Goal: Task Accomplishment & Management: Use online tool/utility

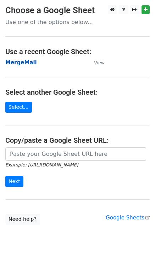
click at [27, 65] on strong "MergeMail" at bounding box center [20, 62] width 31 height 6
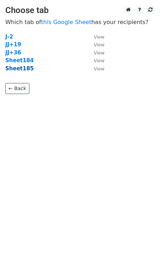
click at [27, 69] on strong "Sheet185" at bounding box center [19, 68] width 28 height 6
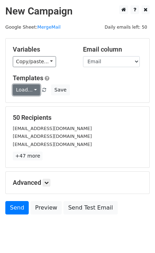
click at [25, 90] on link "Load..." at bounding box center [26, 90] width 27 height 11
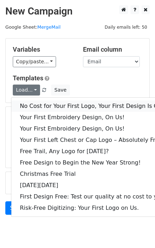
click at [41, 108] on link "No Cost for Your First Logo, Your First Design Is On Us!" at bounding box center [96, 105] width 170 height 11
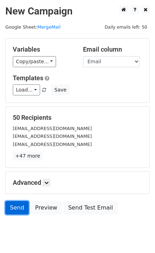
click at [18, 210] on link "Send" at bounding box center [16, 207] width 23 height 13
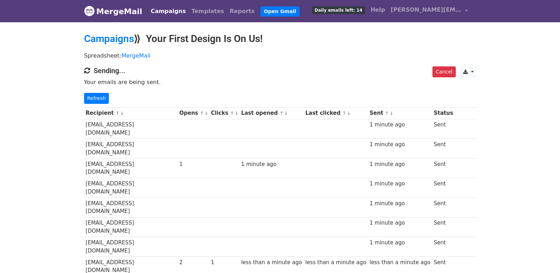
click at [97, 100] on link "Refresh" at bounding box center [96, 98] width 25 height 11
